Goal: Information Seeking & Learning: Learn about a topic

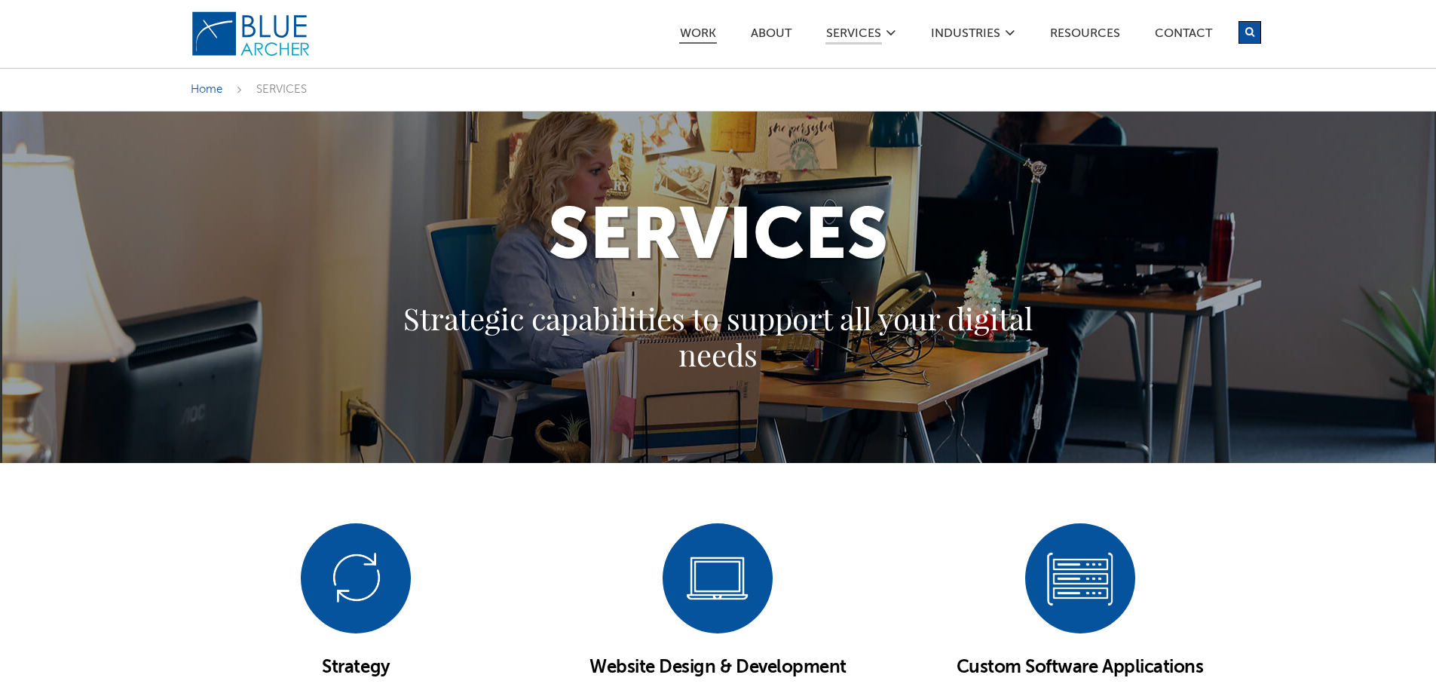
click at [694, 32] on link "Work" at bounding box center [698, 36] width 38 height 16
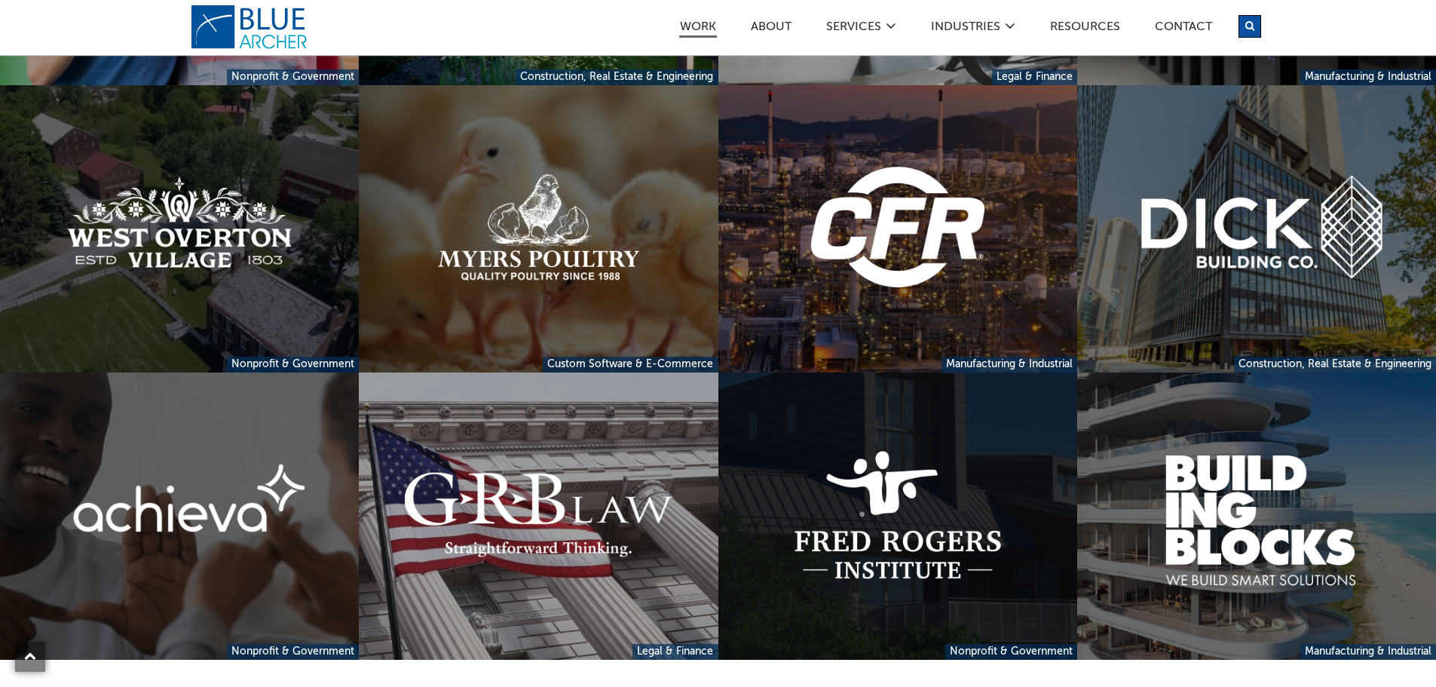
scroll to position [829, 0]
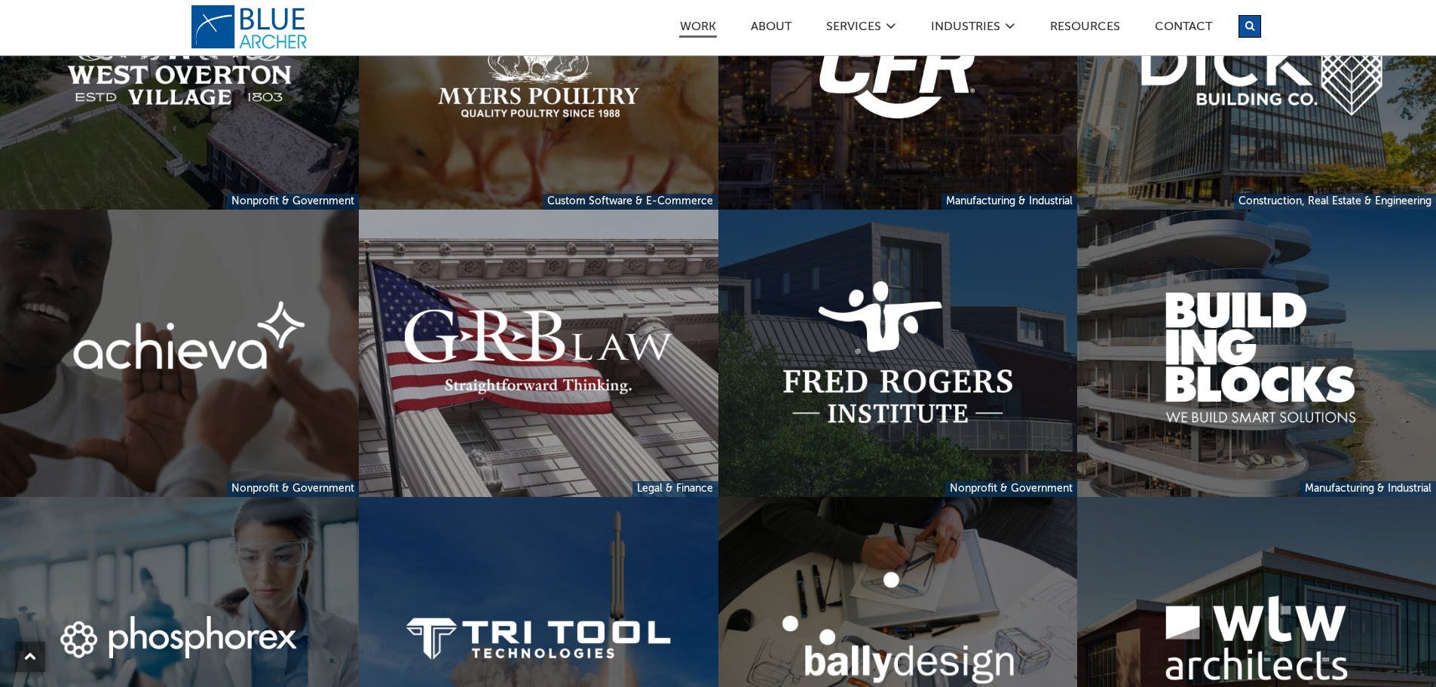
click at [864, 170] on link at bounding box center [897, 65] width 359 height 287
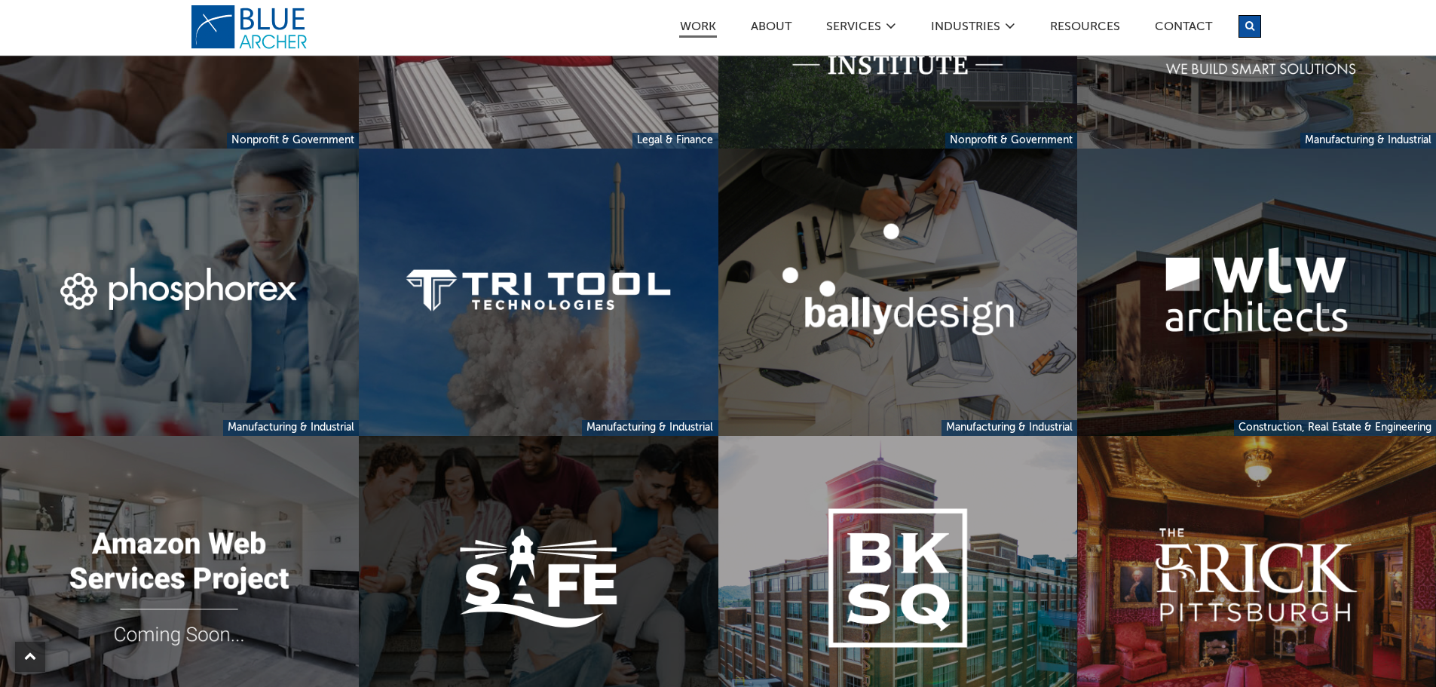
scroll to position [1279, 0]
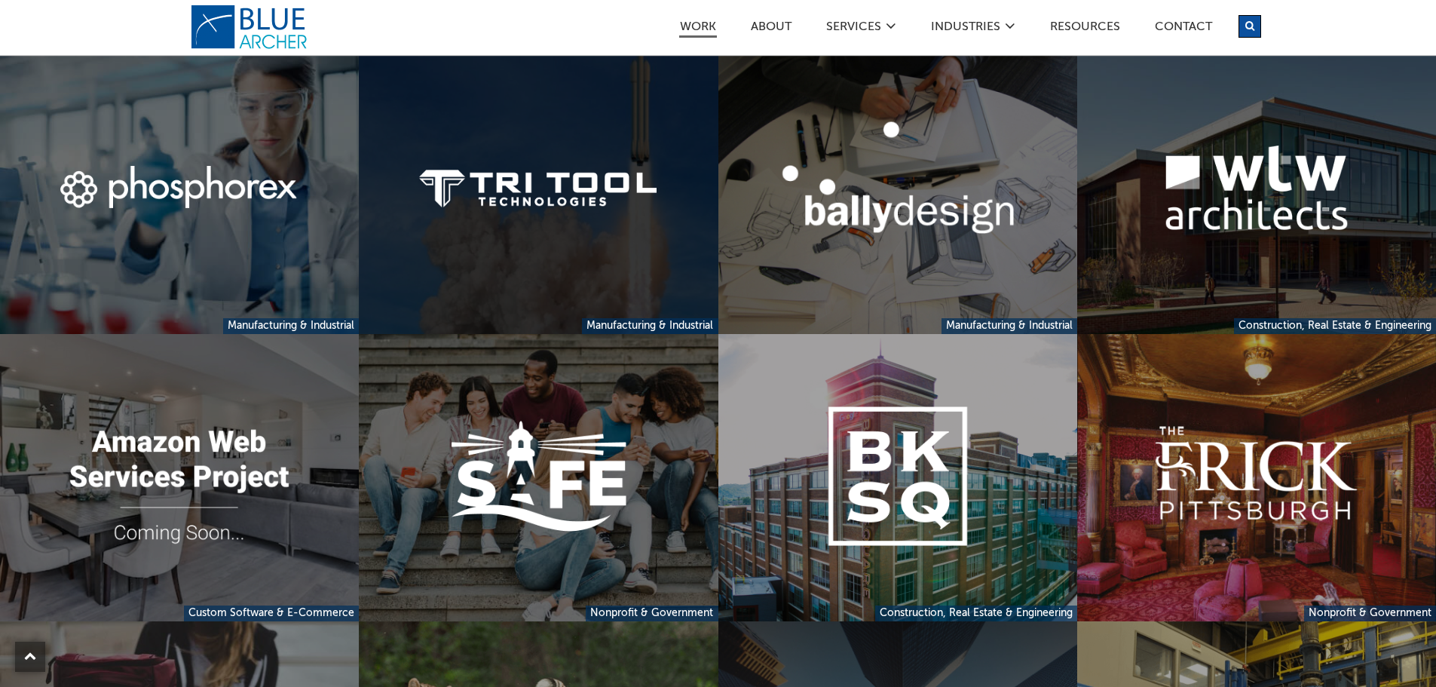
click at [550, 234] on link at bounding box center [538, 190] width 359 height 287
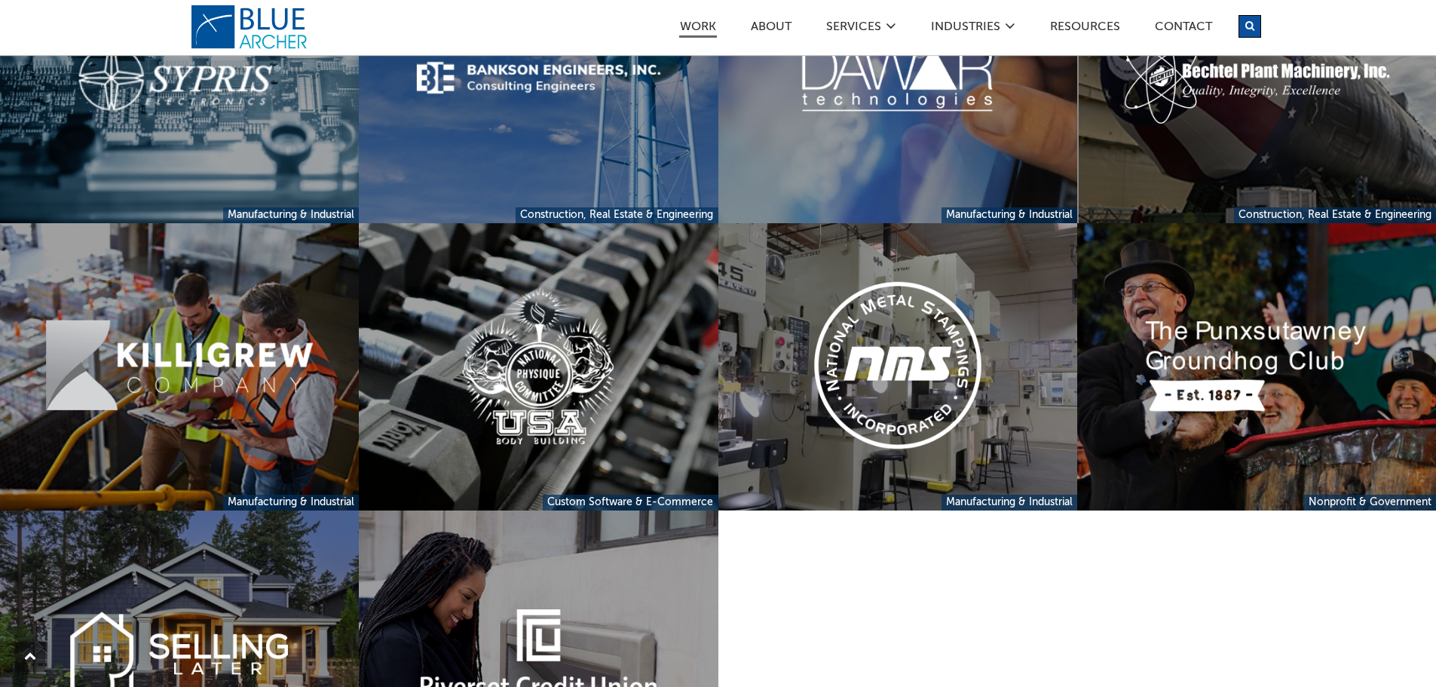
scroll to position [3687, 0]
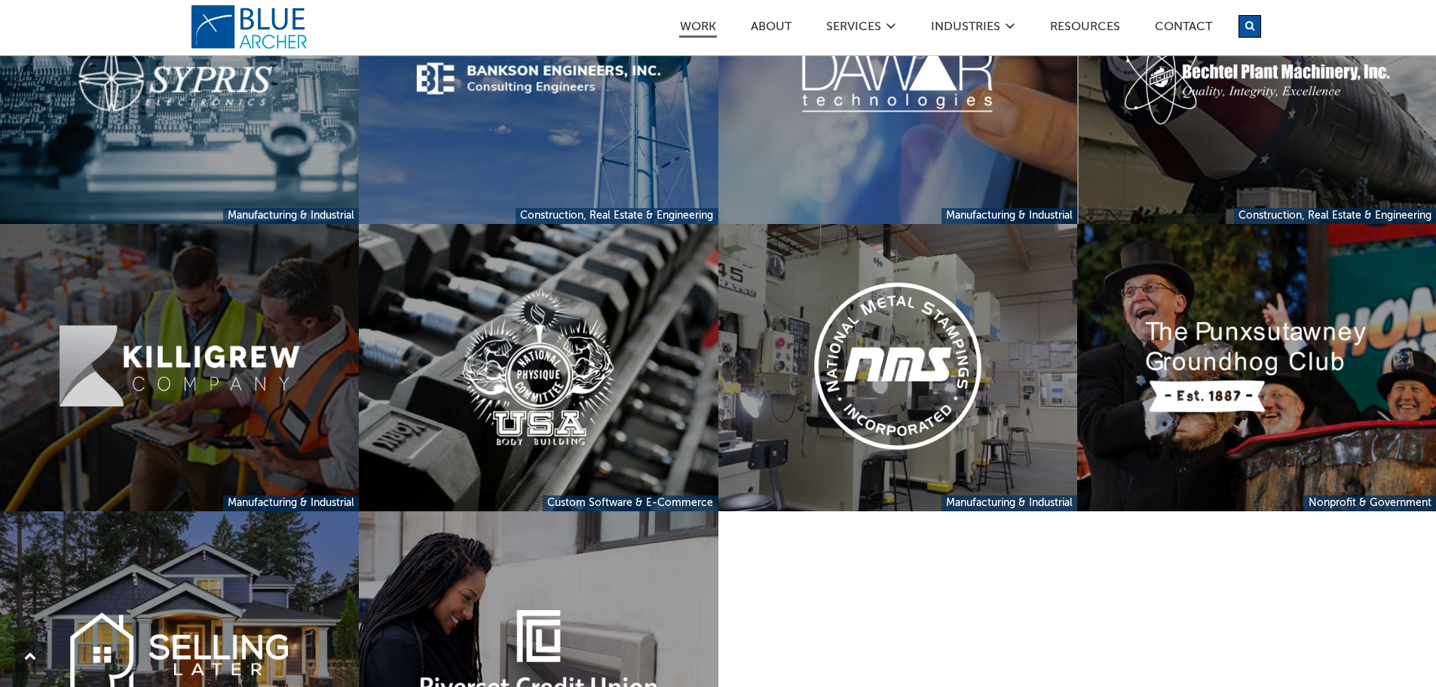
click at [210, 391] on link at bounding box center [179, 367] width 359 height 287
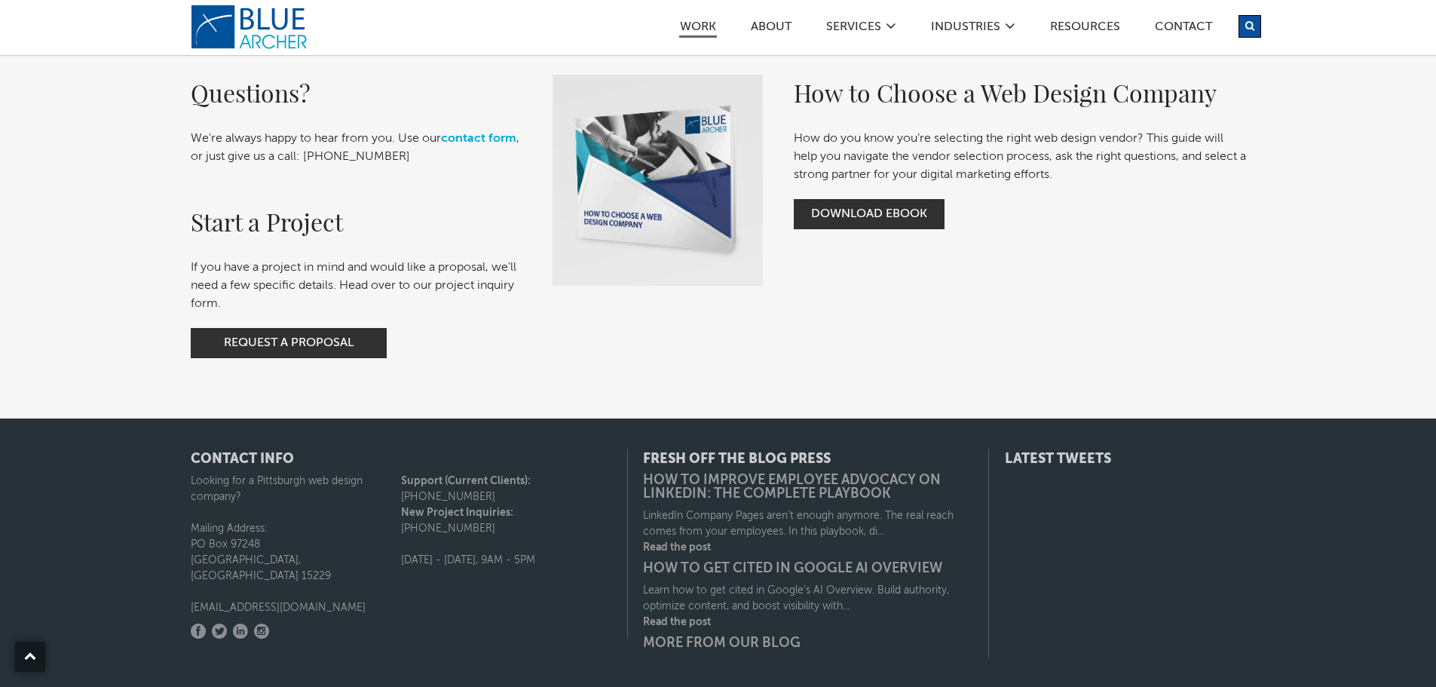
scroll to position [3837, 0]
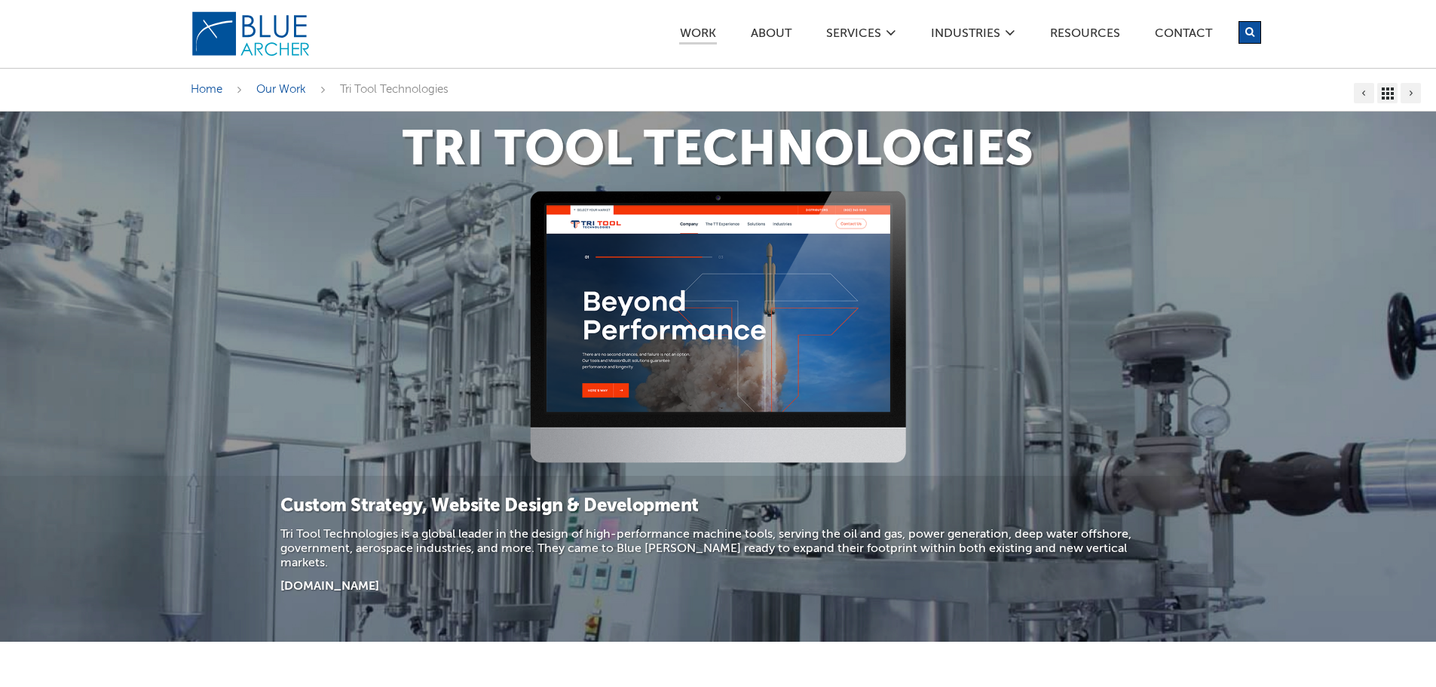
click at [698, 319] on img at bounding box center [718, 327] width 377 height 273
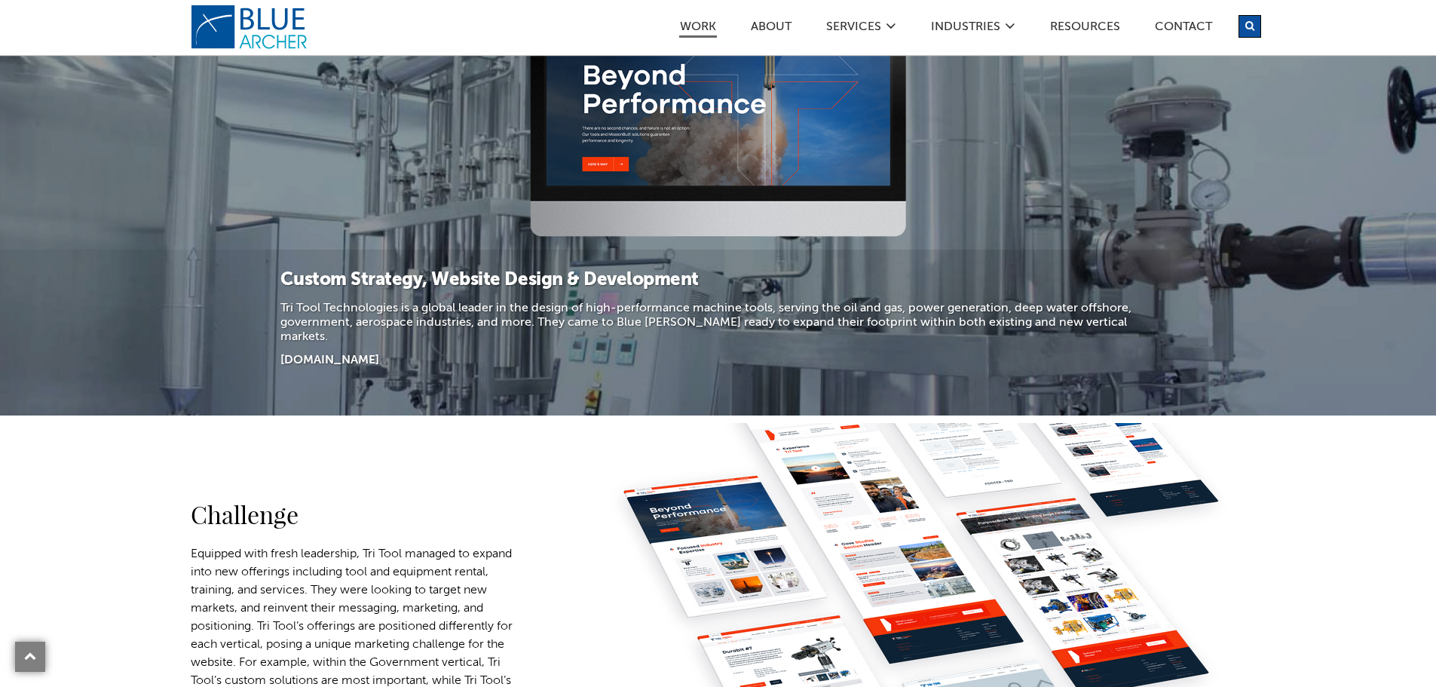
click at [556, 309] on p "Tri Tool Technologies is a global leader in the design of high-performance mach…" at bounding box center [717, 324] width 875 height 44
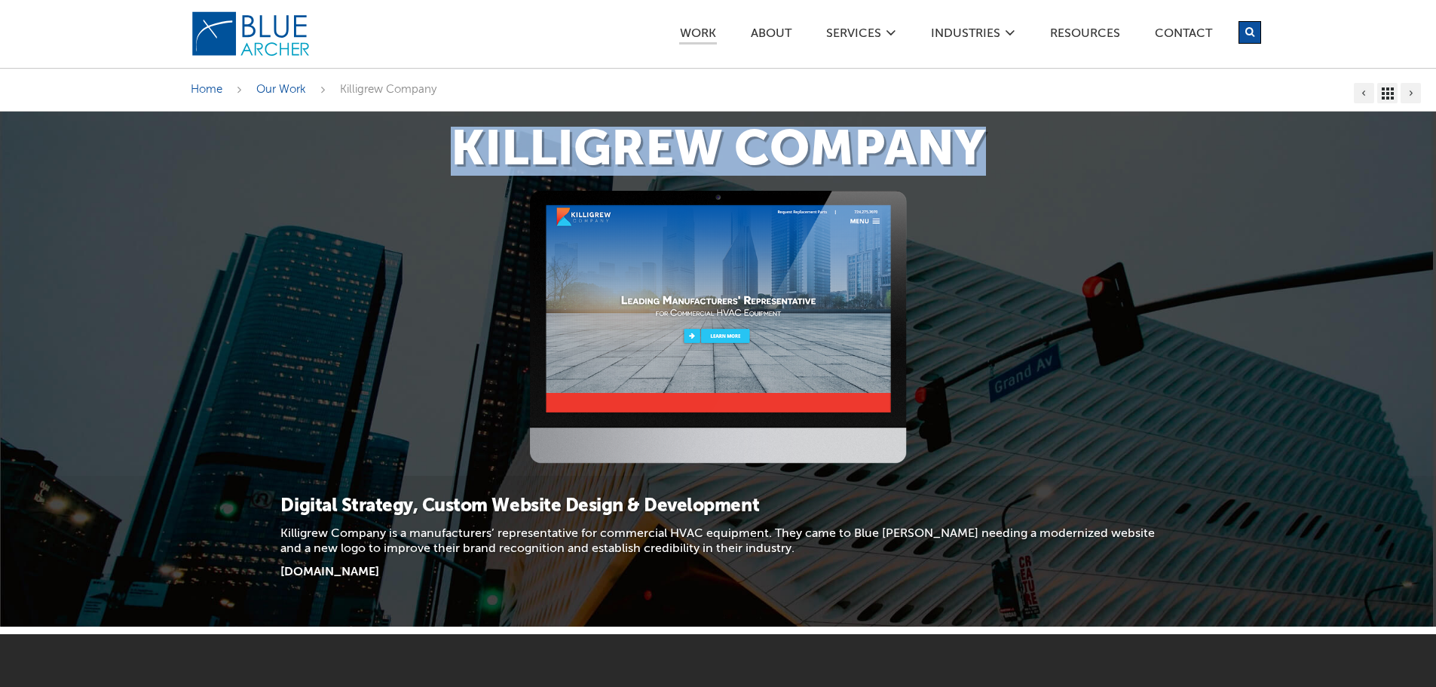
drag, startPoint x: 455, startPoint y: 159, endPoint x: 1016, endPoint y: 180, distance: 561.3
click at [1016, 181] on div "Killigrew Company" at bounding box center [719, 151] width 1086 height 79
